Goal: Transaction & Acquisition: Purchase product/service

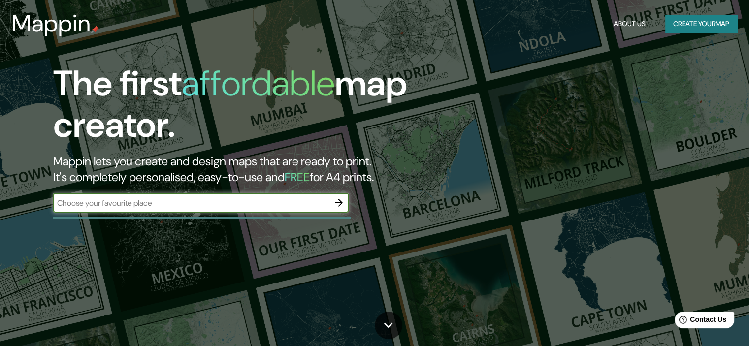
click at [247, 200] on input "text" at bounding box center [191, 202] width 276 height 11
type input "ciudad empresarial"
click at [325, 203] on input "ciudad empresarial" at bounding box center [191, 202] width 276 height 11
click at [345, 202] on button "button" at bounding box center [339, 203] width 20 height 20
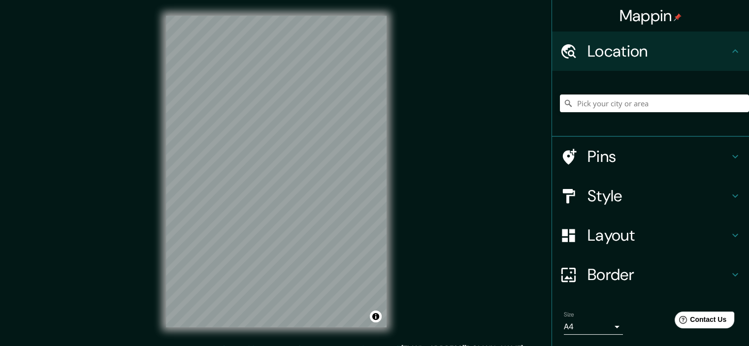
click at [614, 162] on h4 "Pins" at bounding box center [658, 157] width 142 height 20
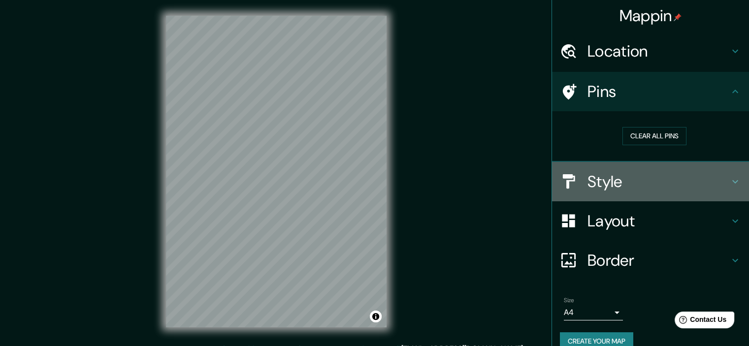
click at [618, 173] on h4 "Style" at bounding box center [658, 182] width 142 height 20
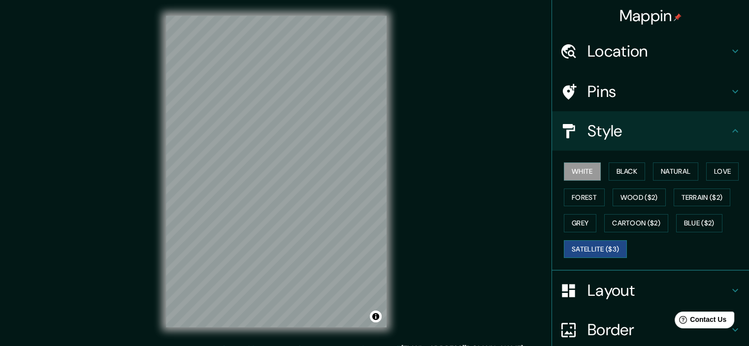
scroll to position [84, 0]
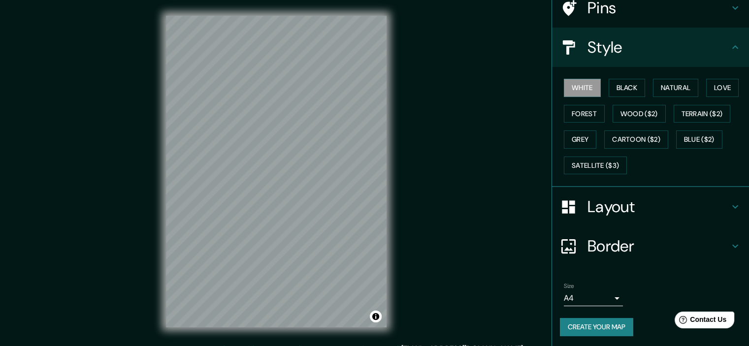
click at [607, 328] on button "Create your map" at bounding box center [596, 327] width 73 height 18
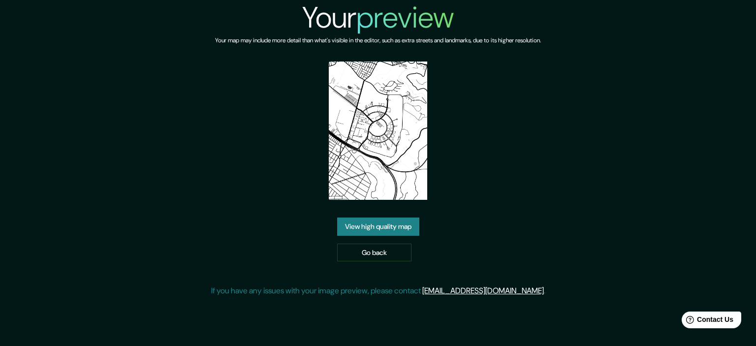
click at [384, 218] on link "View high quality map" at bounding box center [378, 227] width 82 height 18
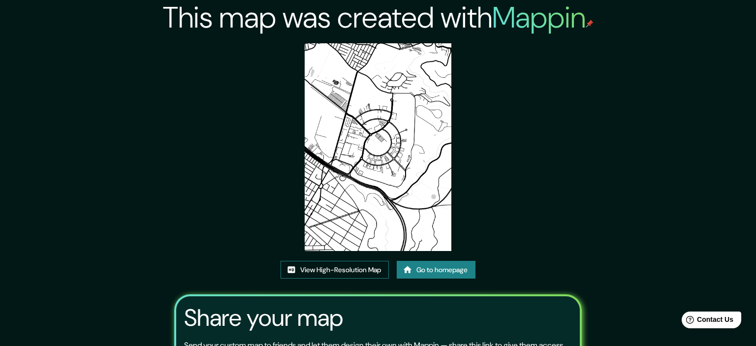
click at [361, 261] on link "View High-Resolution Map" at bounding box center [335, 270] width 108 height 18
